Goal: Transaction & Acquisition: Purchase product/service

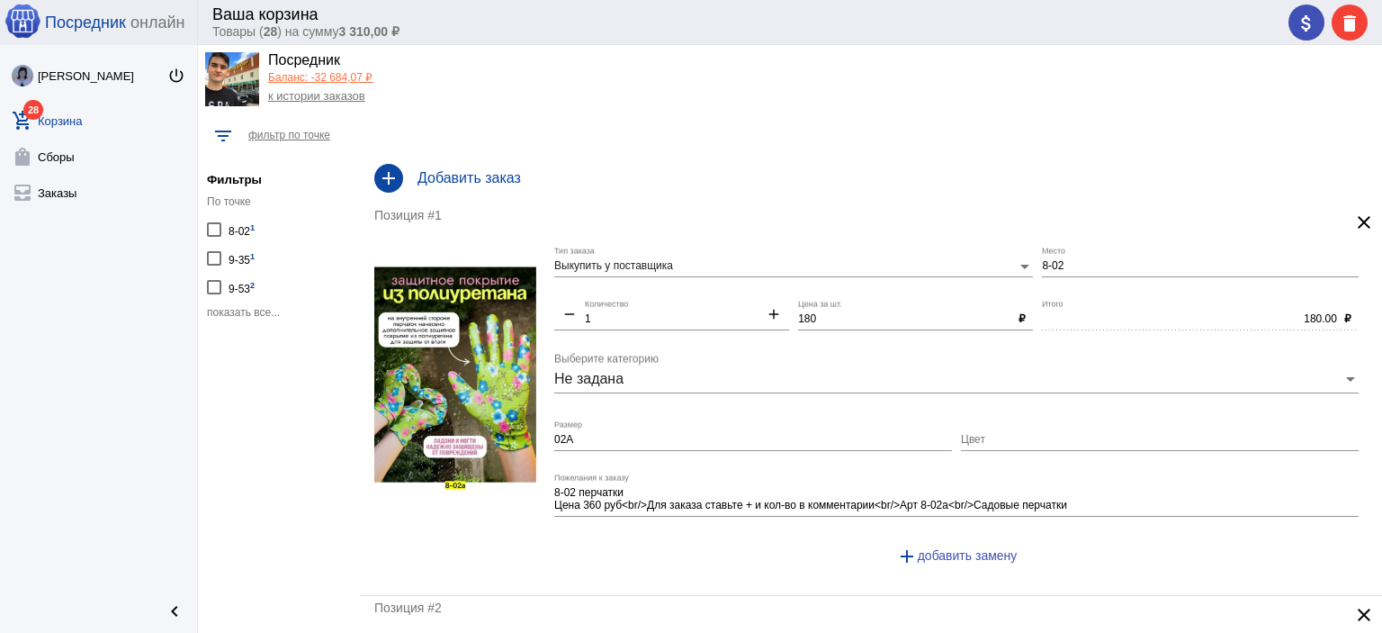
scroll to position [45, 0]
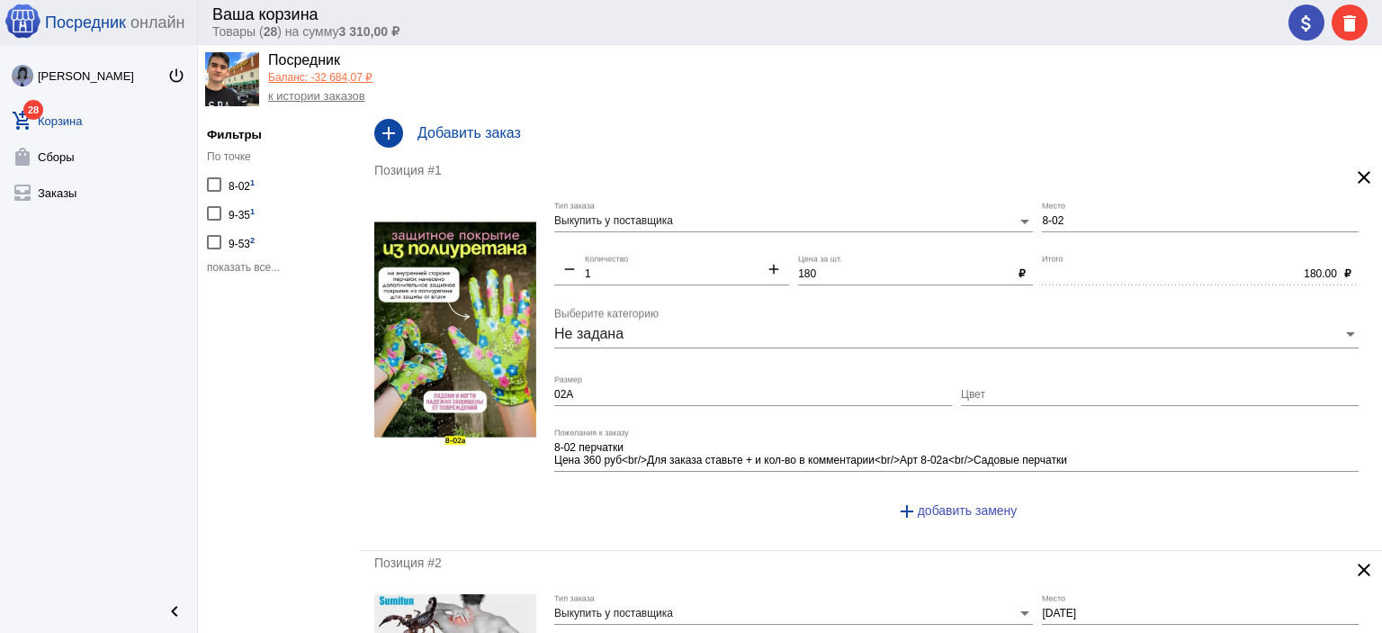
click at [261, 261] on span "показать все..." at bounding box center [243, 267] width 73 height 13
click at [1302, 28] on mat-icon "attach_money" at bounding box center [1307, 24] width 22 height 22
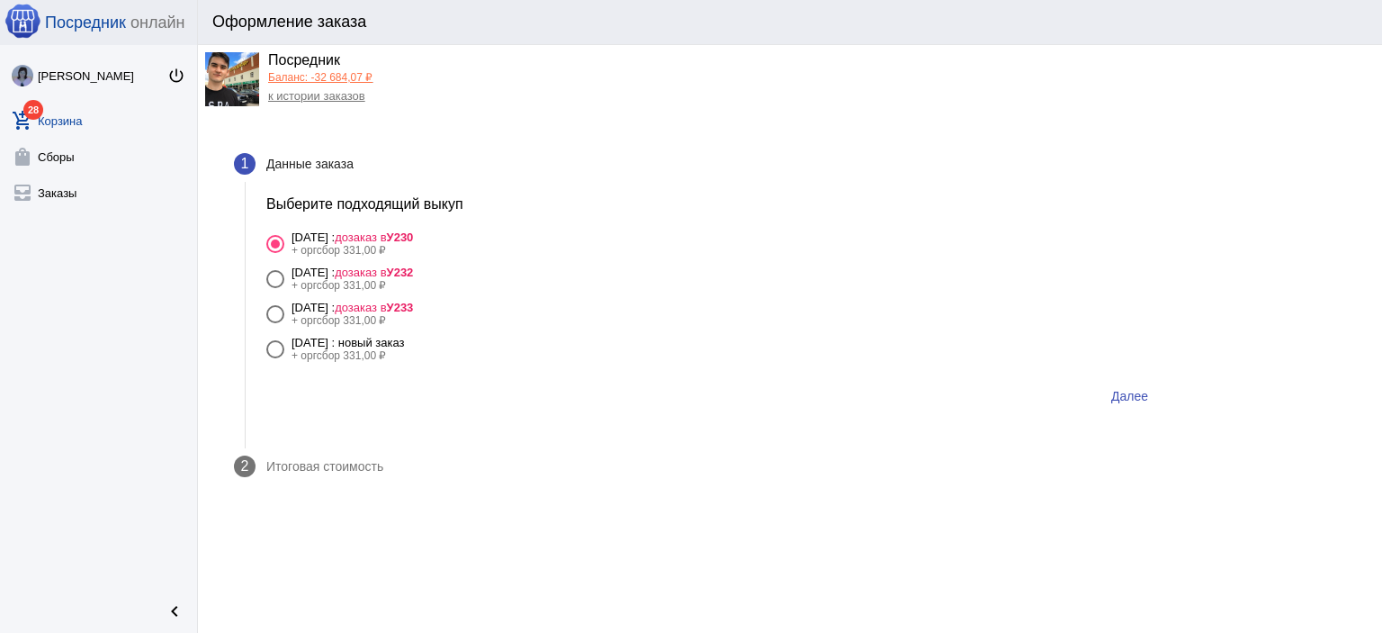
drag, startPoint x: 422, startPoint y: 336, endPoint x: 558, endPoint y: 347, distance: 136.4
click at [405, 336] on div "28 сентября Воскресенье : новый заказ" at bounding box center [348, 342] width 113 height 13
click at [275, 358] on input "28 сентября Воскресенье : новый заказ + оргсбор 331,00 ₽" at bounding box center [274, 358] width 1 height 1
radio input "true"
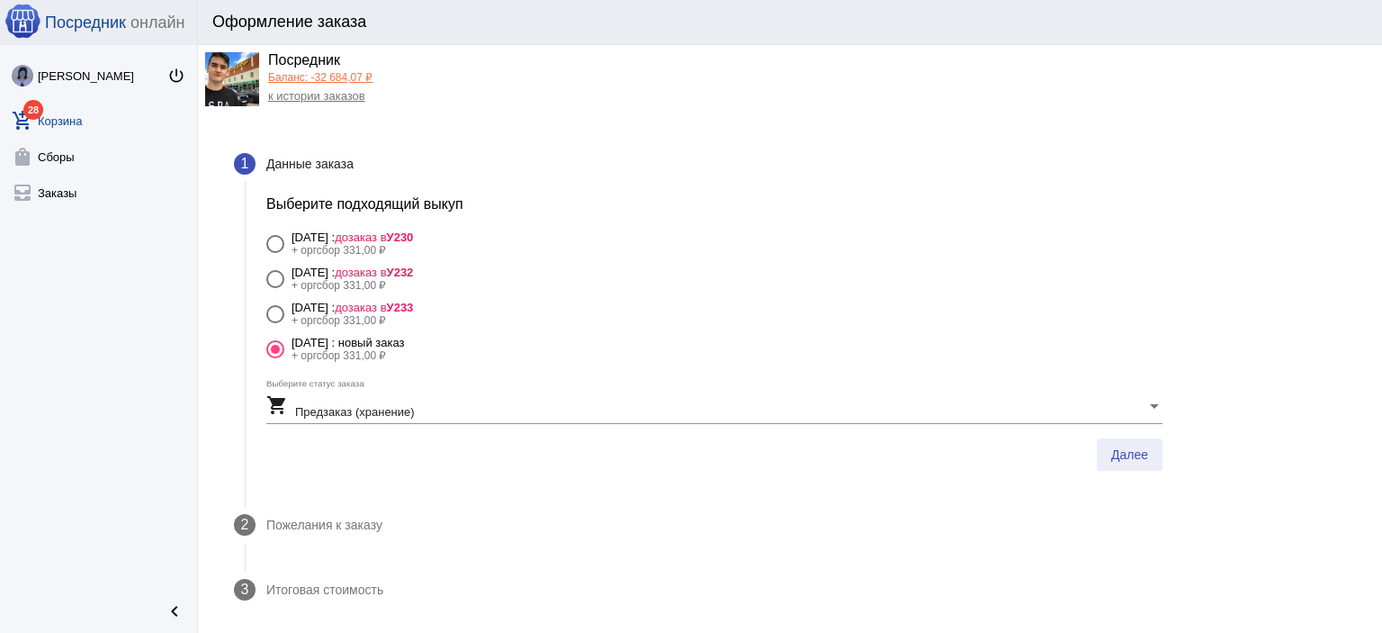
click at [1160, 452] on button "Далее" at bounding box center [1130, 454] width 66 height 32
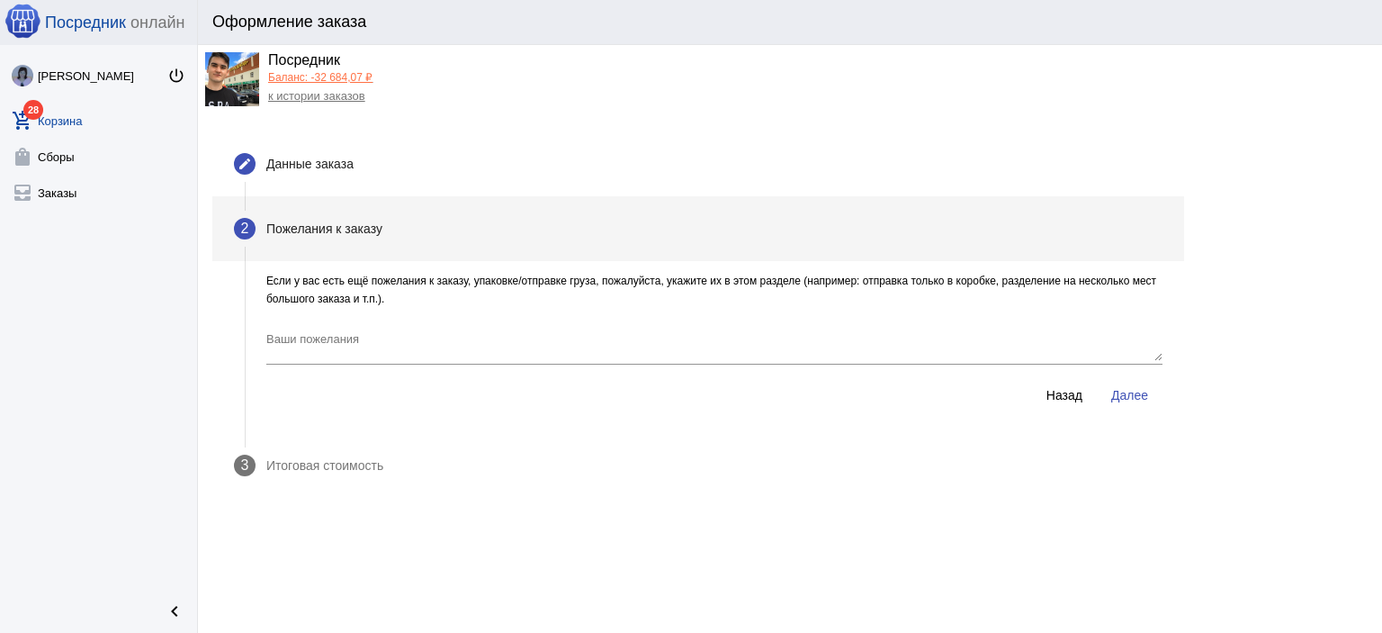
click at [1141, 413] on div "Если у вас есть ещё пожелания к заказу, упаковке/отправке груза, пожалуйста, ук…" at bounding box center [714, 352] width 939 height 161
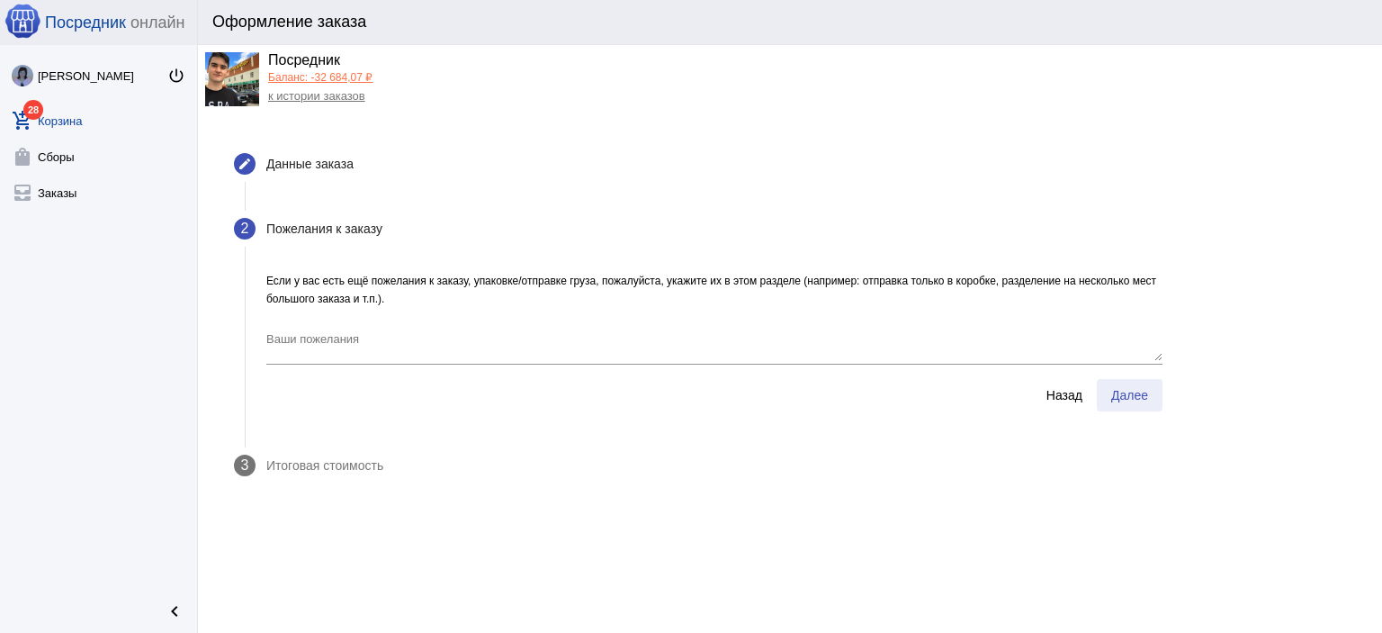
click at [1136, 400] on span "Далее" at bounding box center [1129, 395] width 37 height 14
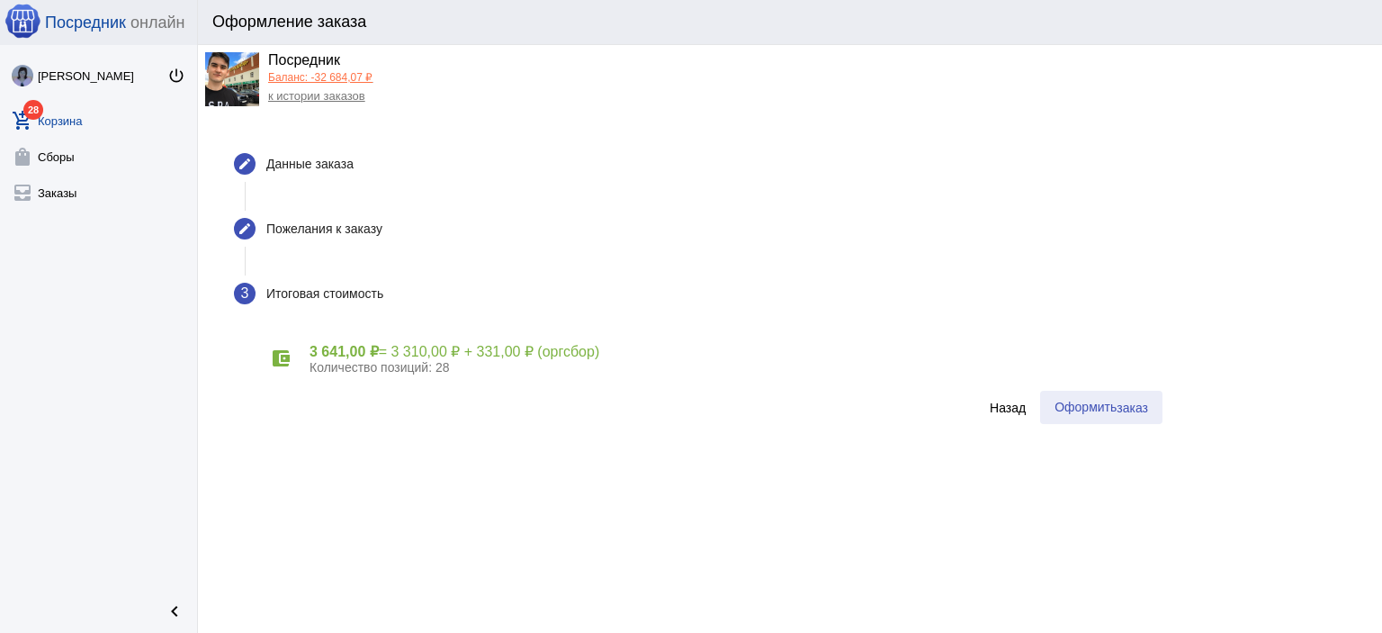
click at [1103, 402] on span "Оформить заказ" at bounding box center [1102, 407] width 94 height 14
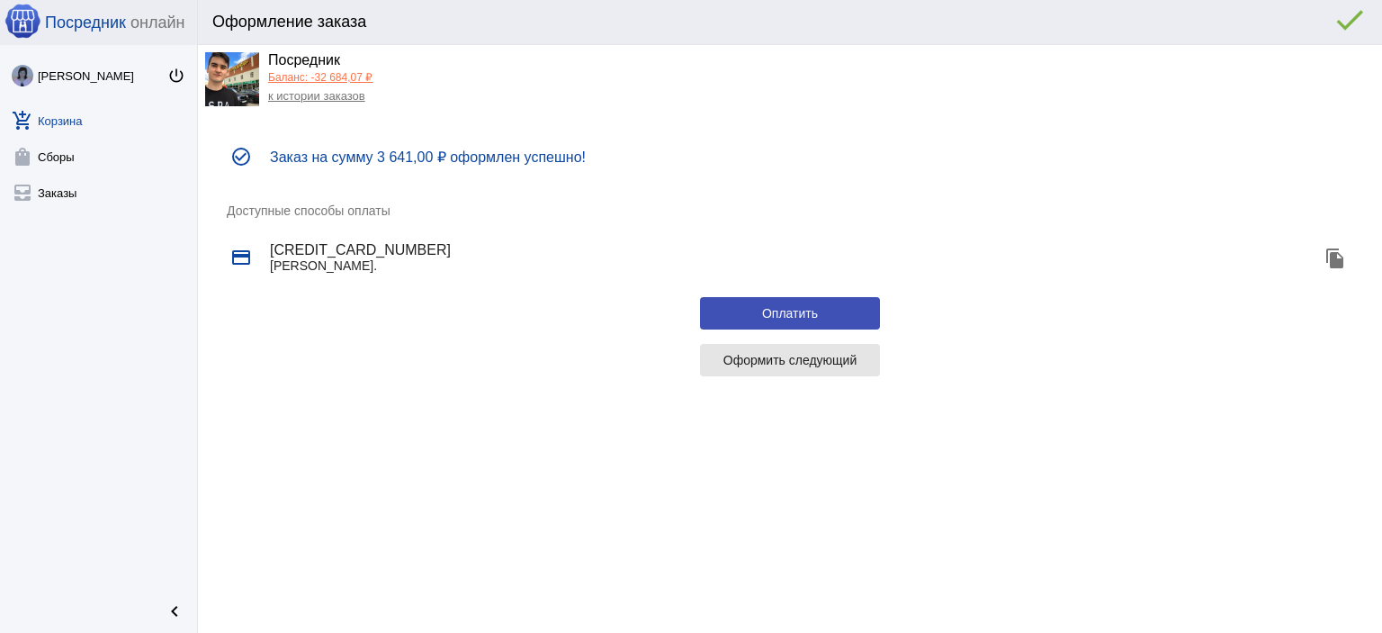
click at [797, 363] on span "Оформить следующий" at bounding box center [790, 360] width 134 height 14
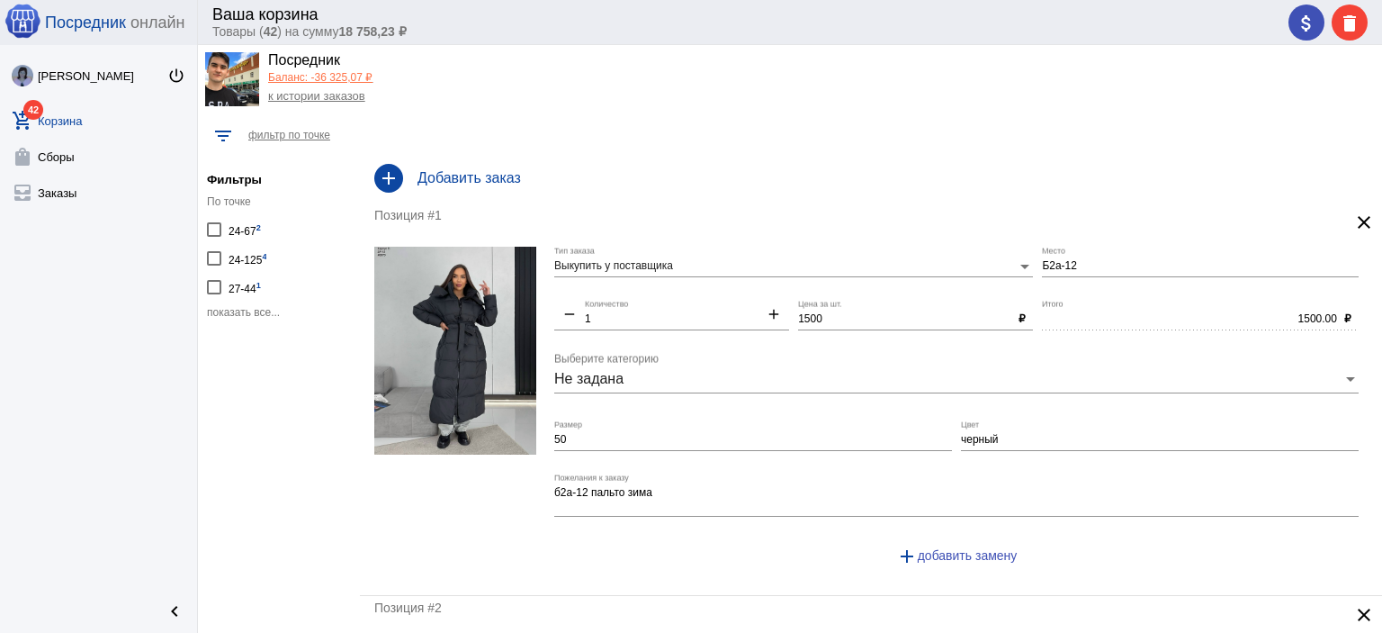
click at [260, 309] on span "показать все..." at bounding box center [243, 312] width 73 height 13
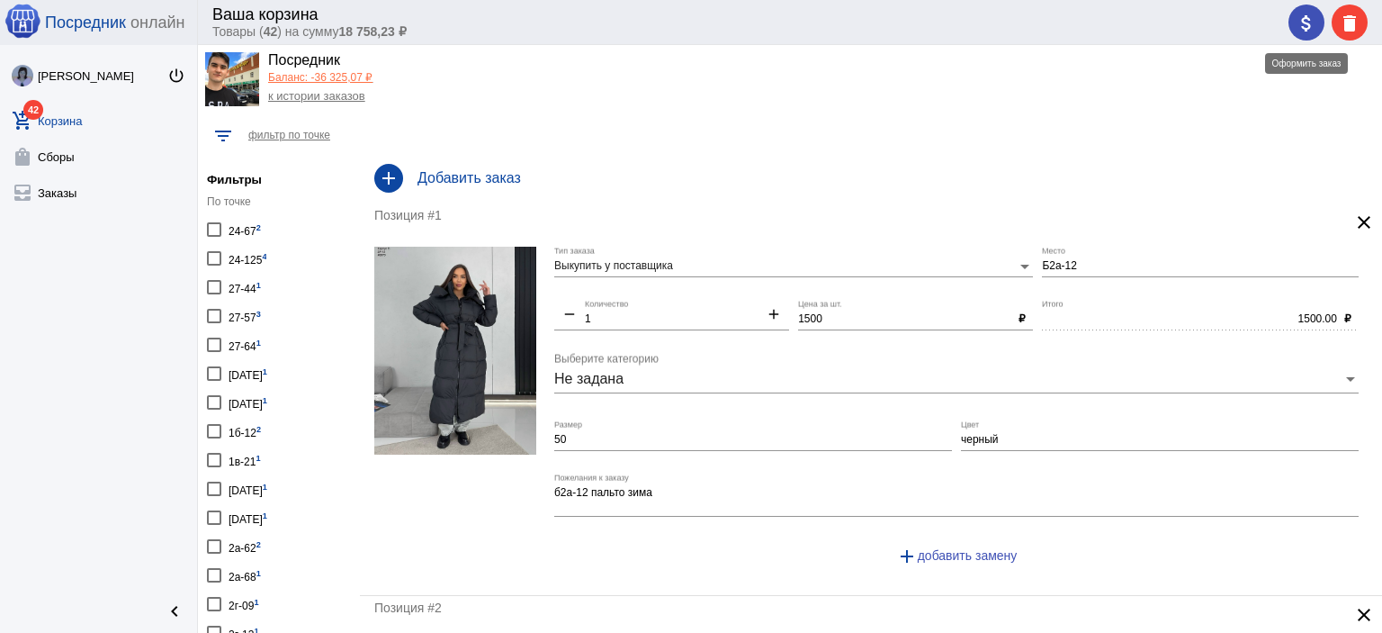
click at [1293, 28] on button "attach_money" at bounding box center [1307, 22] width 36 height 36
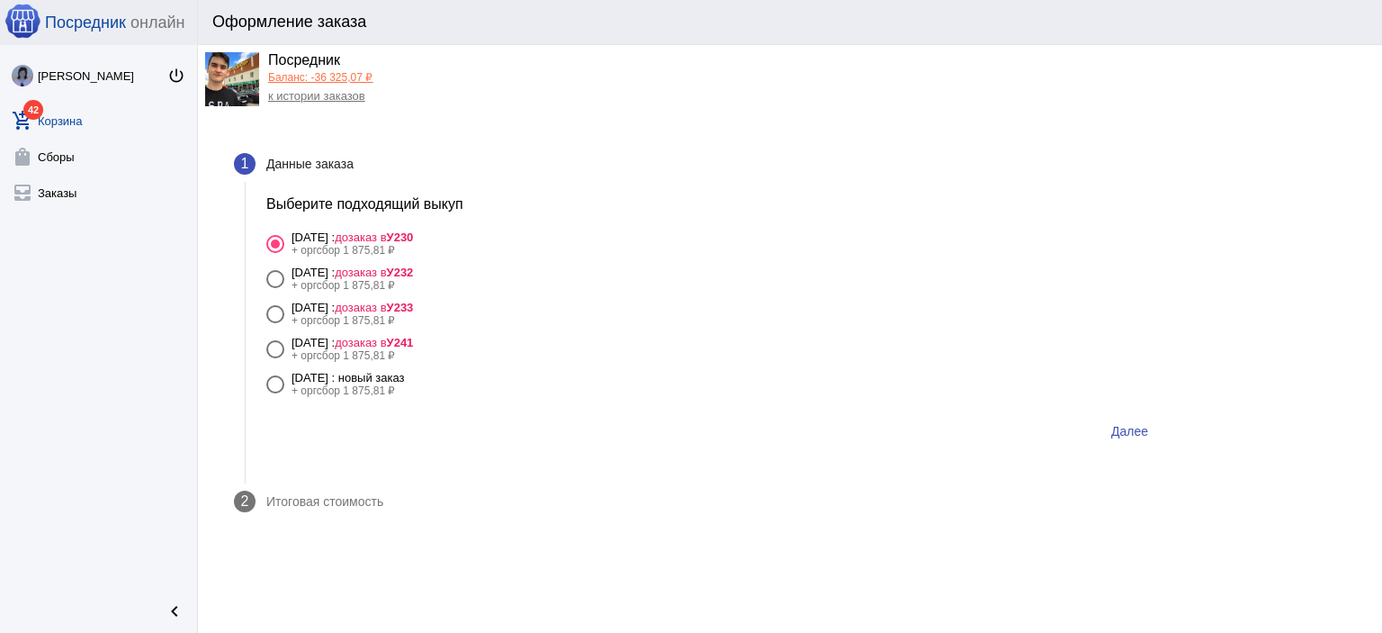
click at [405, 387] on div "+ оргсбор 1 875,81 ₽" at bounding box center [348, 390] width 113 height 13
click at [275, 393] on input "28 сентября Воскресенье : новый заказ + оргсбор 1 875,81 ₽" at bounding box center [274, 393] width 1 height 1
radio input "true"
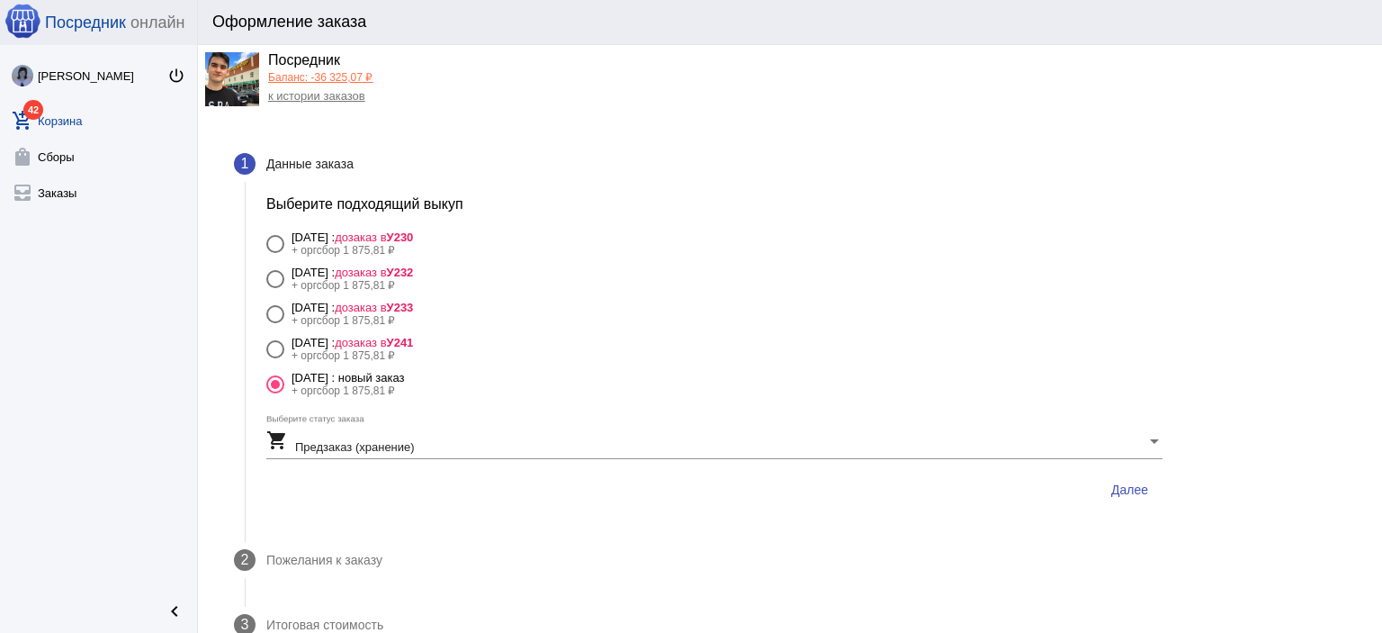
click at [1114, 501] on button "Далее" at bounding box center [1130, 489] width 66 height 32
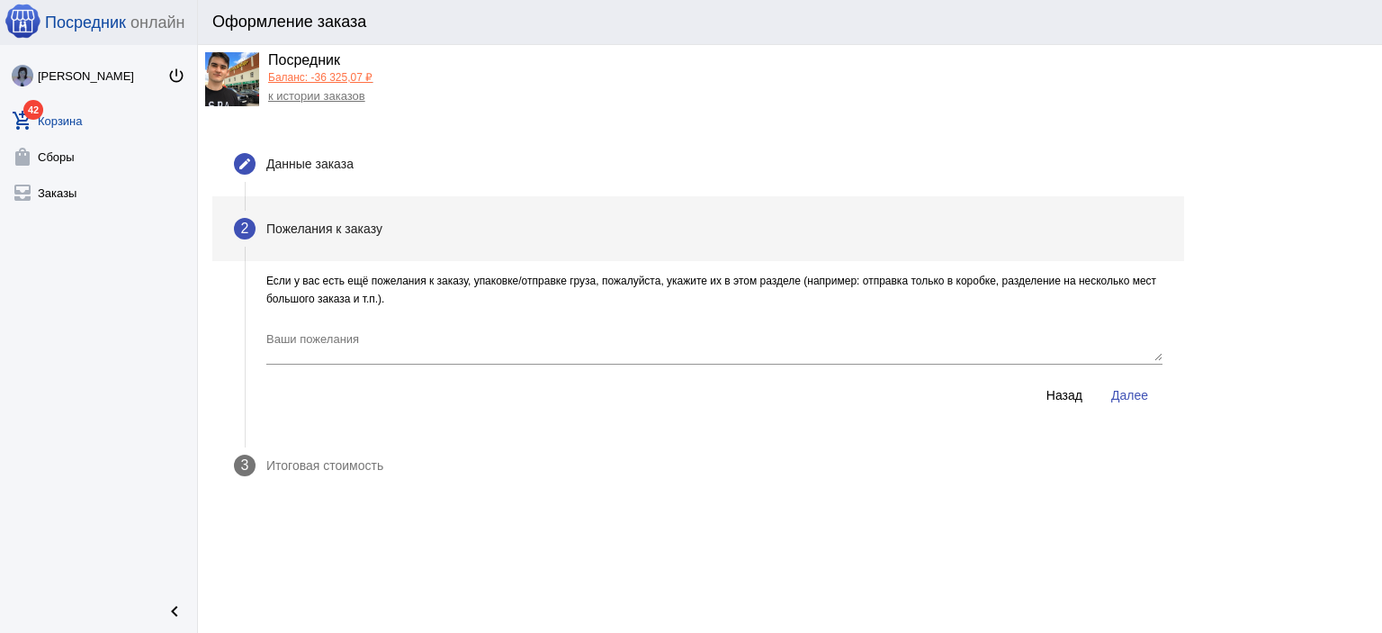
click at [1130, 400] on span "Далее" at bounding box center [1129, 395] width 37 height 14
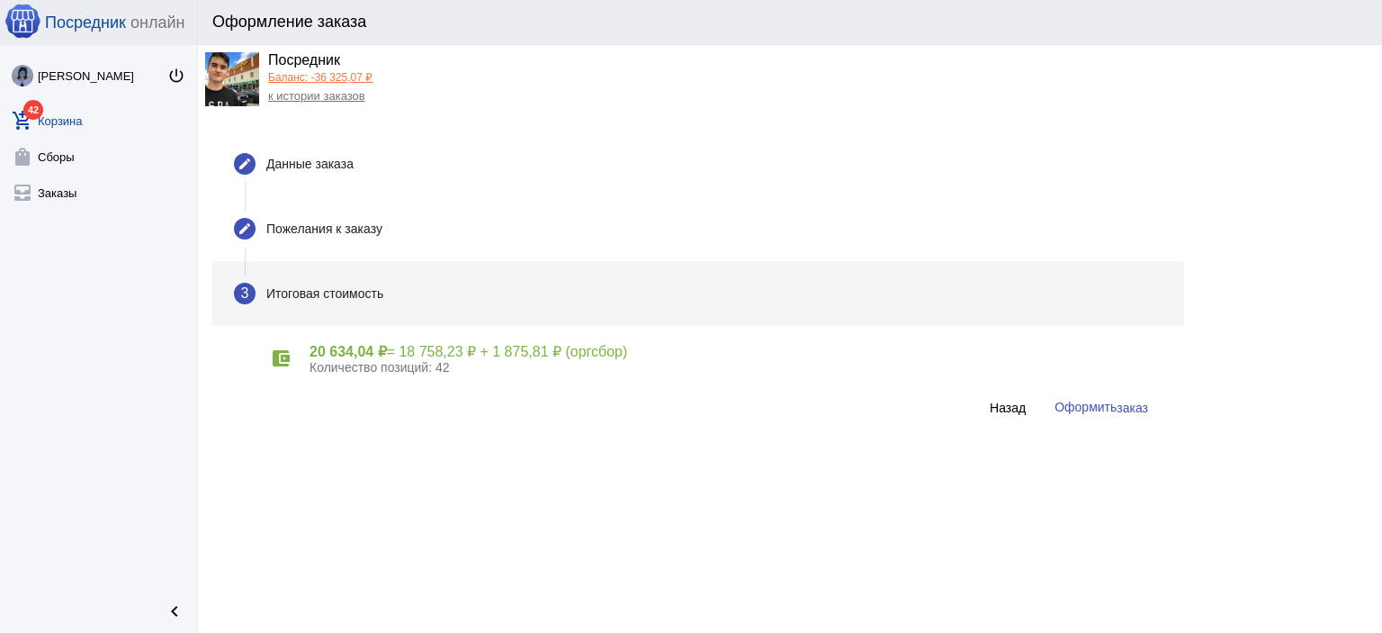
click at [1064, 408] on span "Оформить заказ" at bounding box center [1102, 407] width 94 height 14
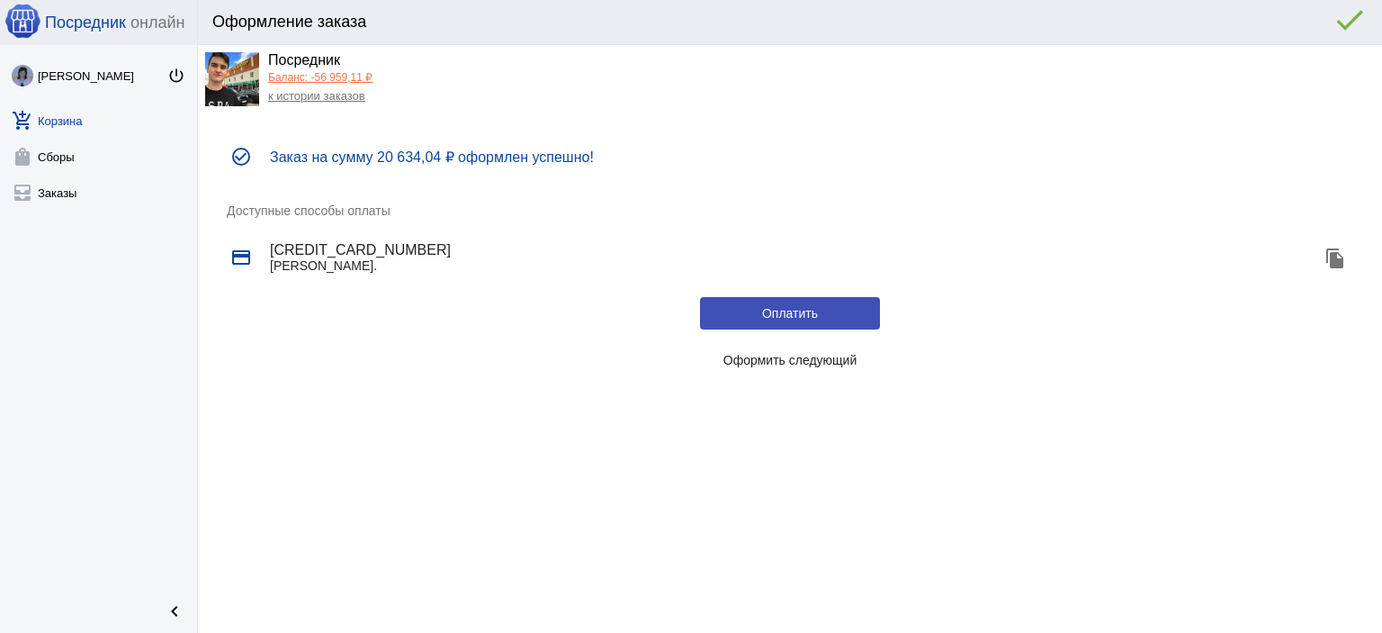
click at [818, 362] on span "Оформить следующий" at bounding box center [790, 360] width 134 height 14
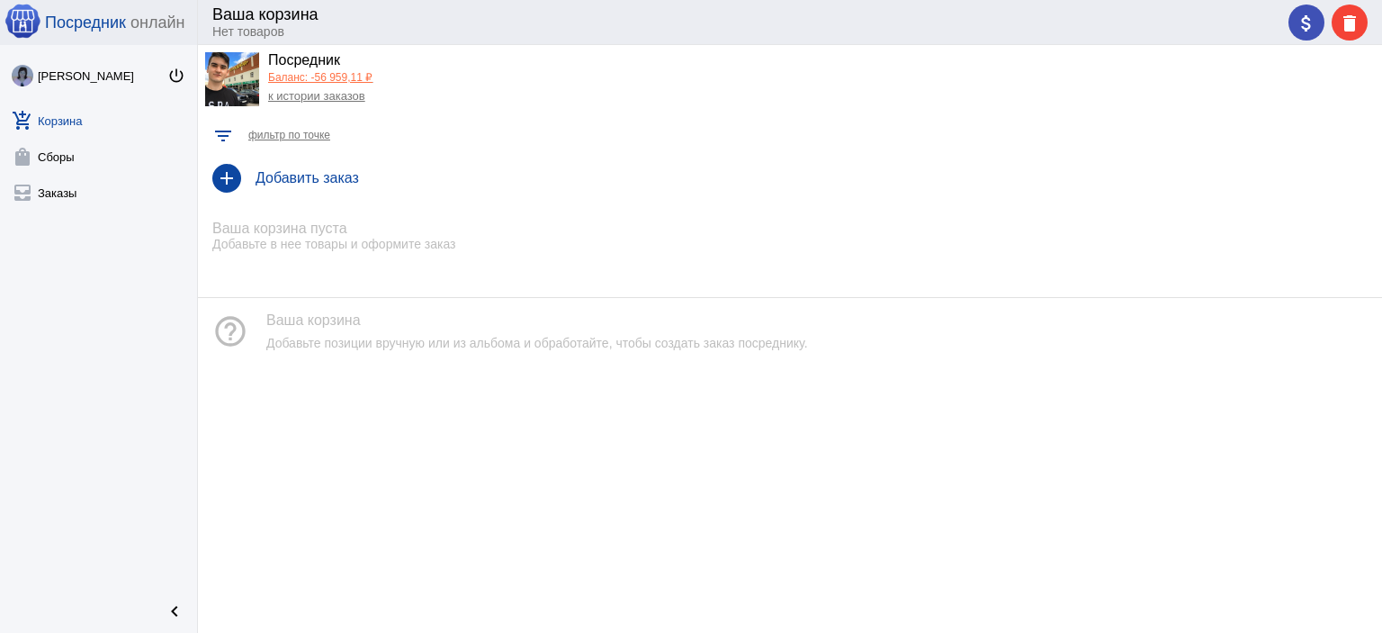
click at [327, 80] on link "Баланс: -56 959,11 ₽" at bounding box center [320, 77] width 104 height 13
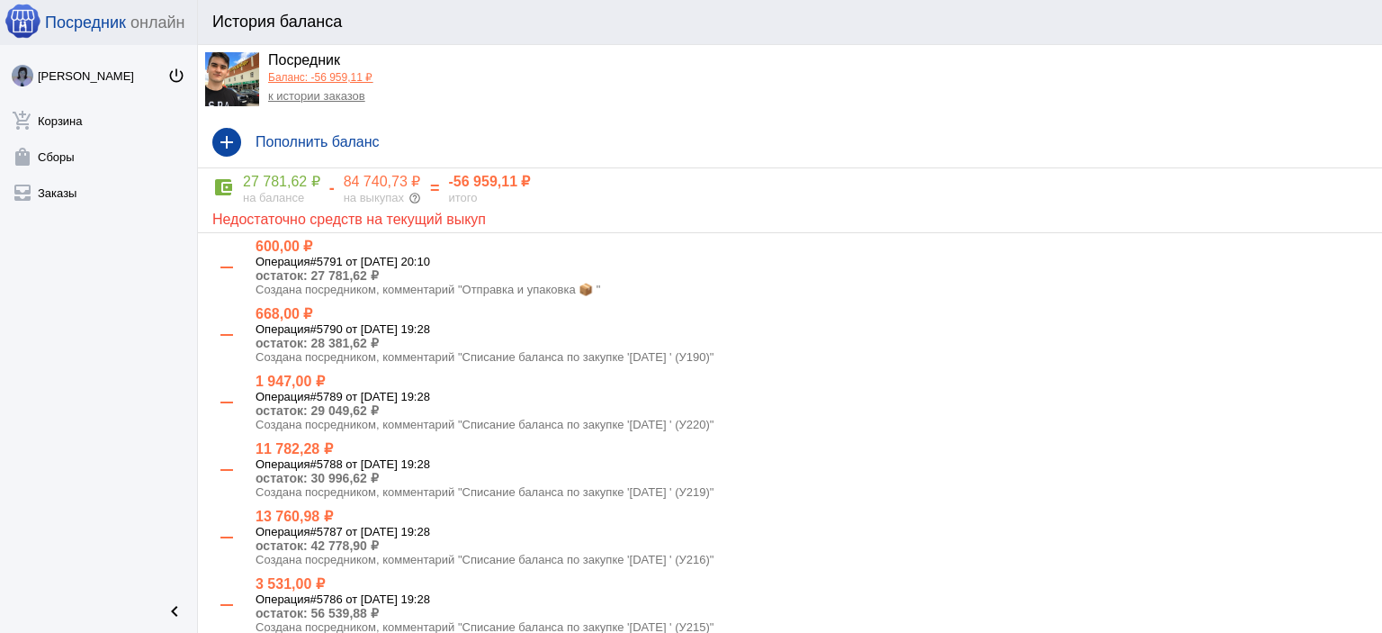
click at [338, 98] on link "к истории заказов" at bounding box center [316, 95] width 97 height 13
